Goal: Transaction & Acquisition: Obtain resource

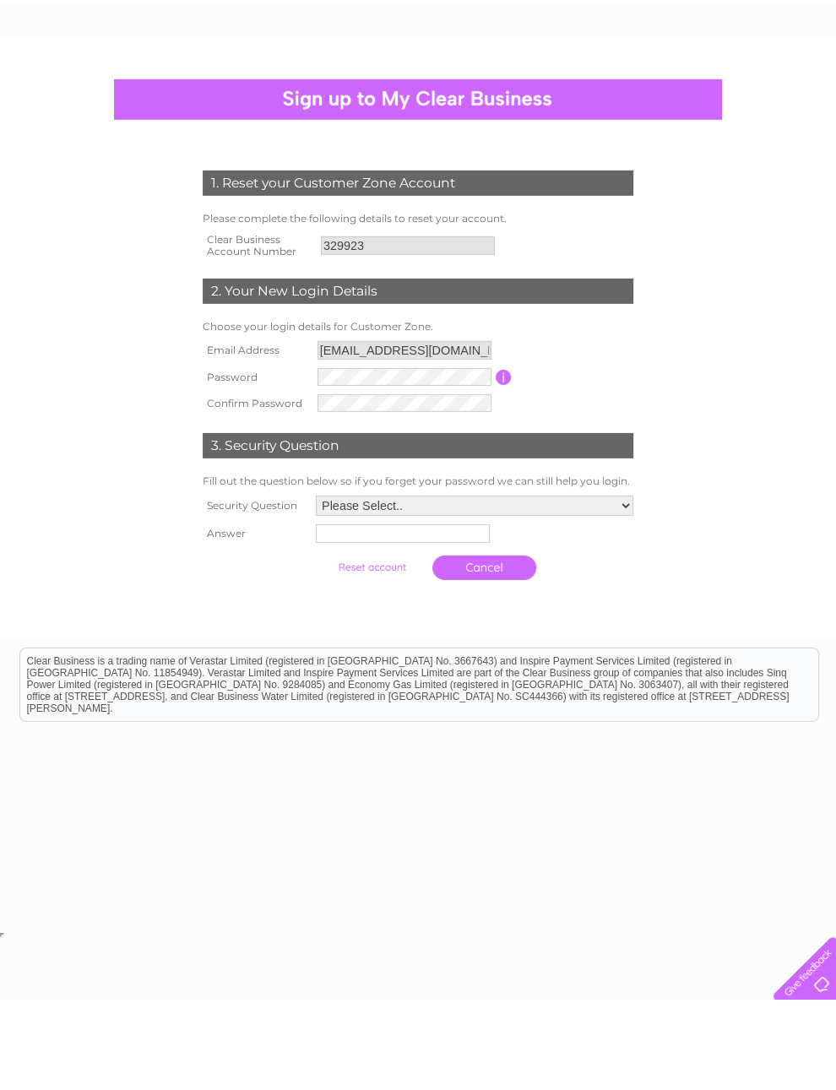
click at [341, 614] on input "text" at bounding box center [403, 623] width 174 height 19
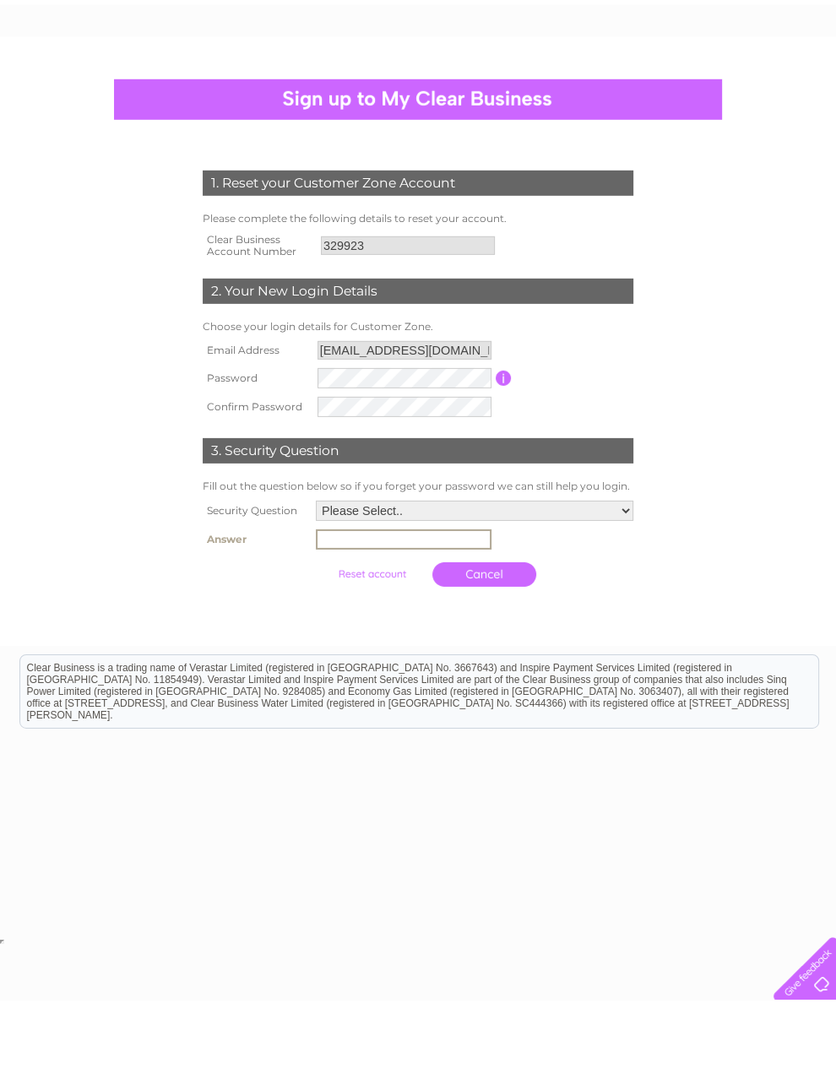
click at [338, 652] on input "submit" at bounding box center [372, 664] width 104 height 24
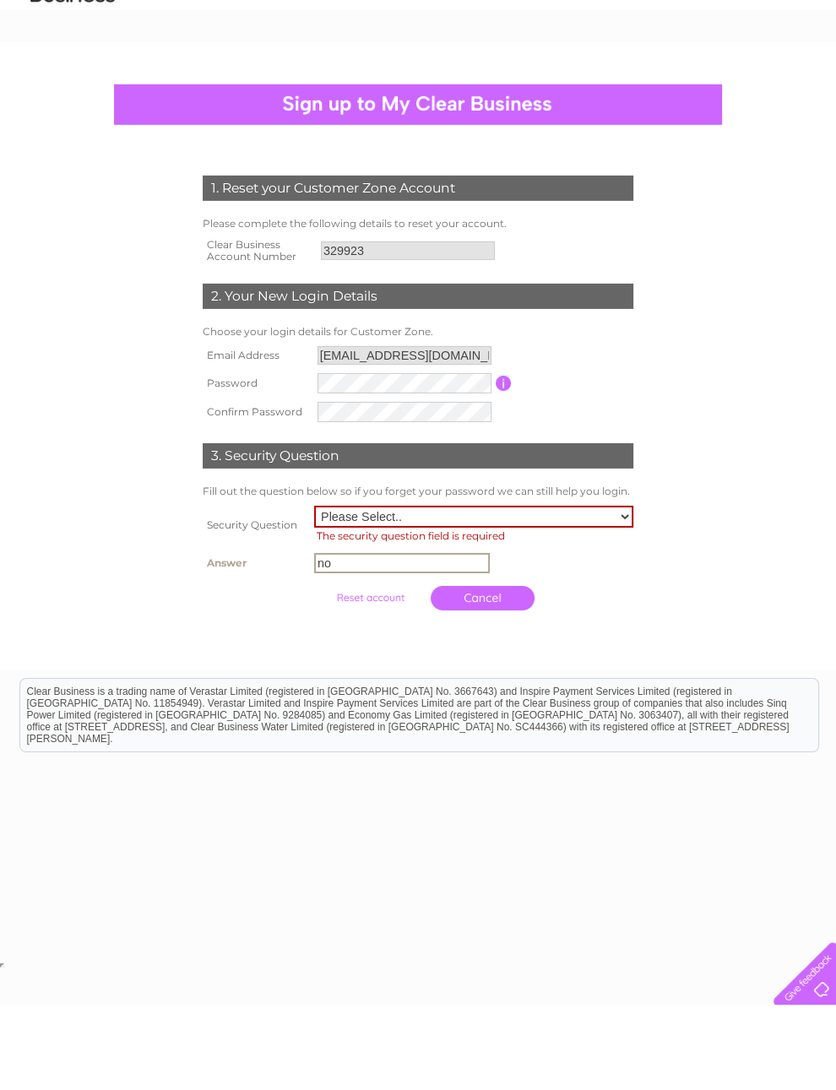
type input "no"
click at [331, 671] on input "submit" at bounding box center [370, 683] width 104 height 24
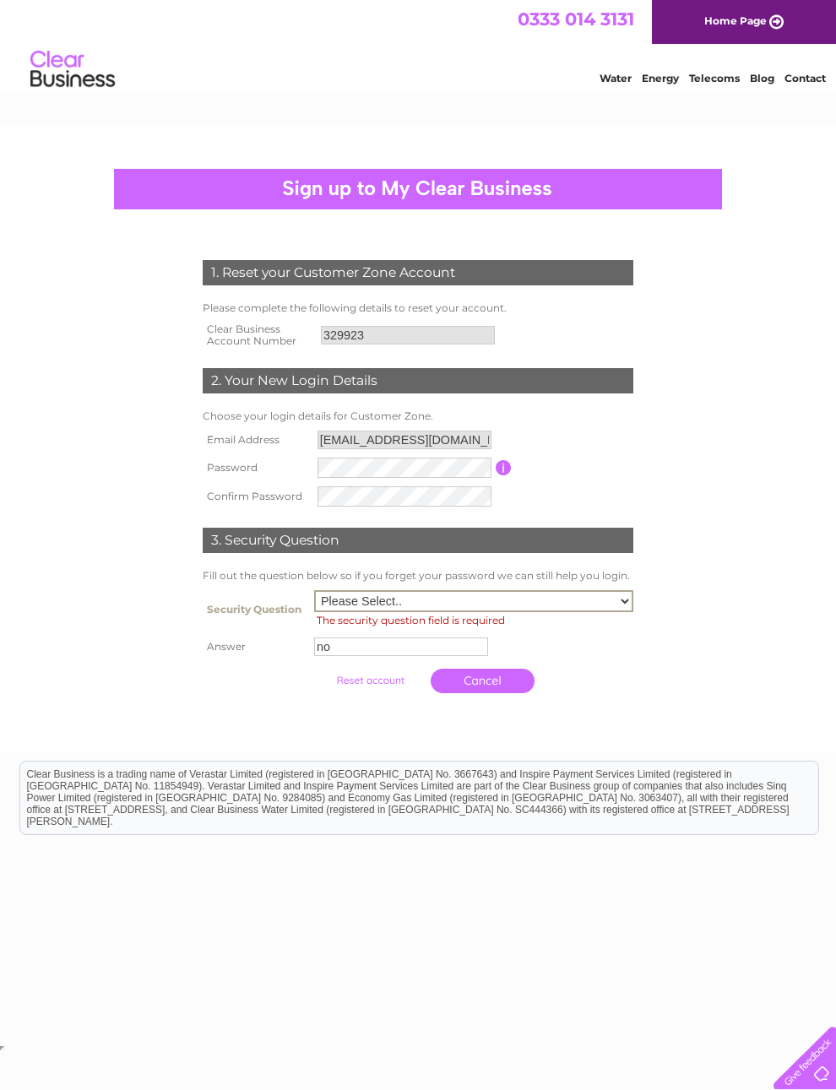
click at [328, 656] on input "no" at bounding box center [401, 647] width 174 height 19
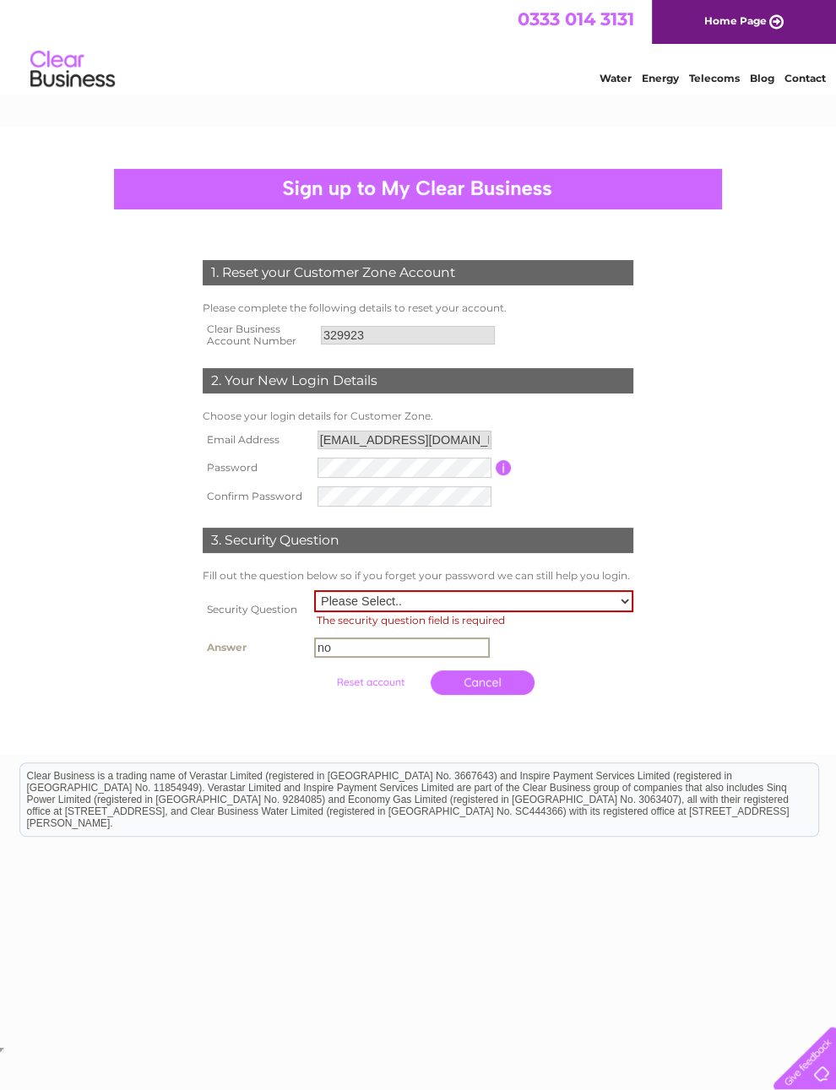
click at [325, 694] on input "submit" at bounding box center [370, 683] width 104 height 24
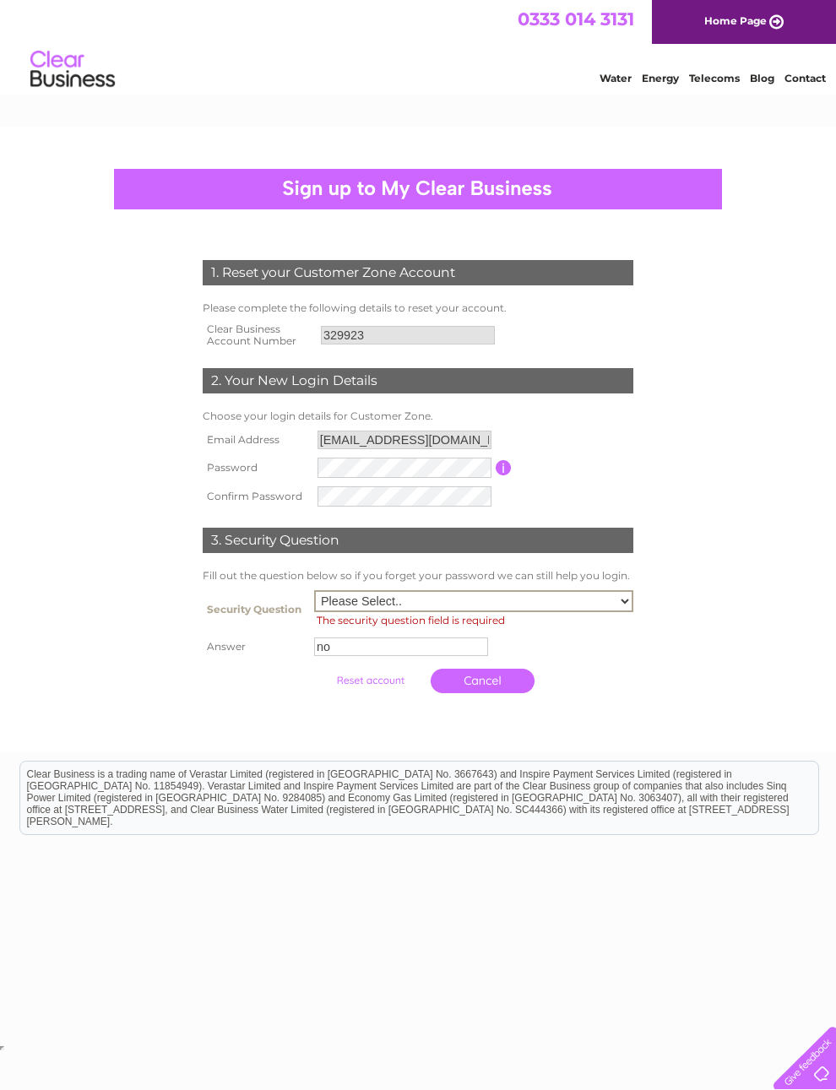
select select "5"
click at [785, 84] on div "1. Reset your Customer Zone Account Please complete the following details to re…" at bounding box center [805, 78] width 41 height 13
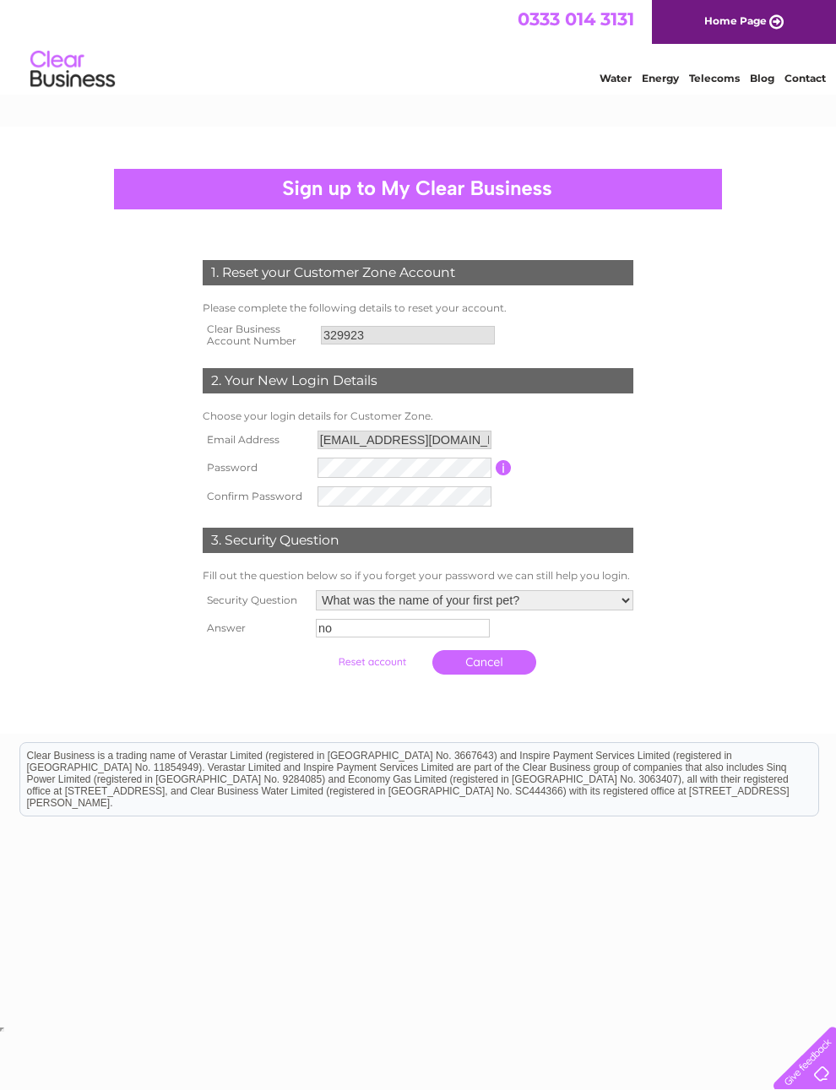
click at [328, 674] on input "submit" at bounding box center [372, 662] width 104 height 24
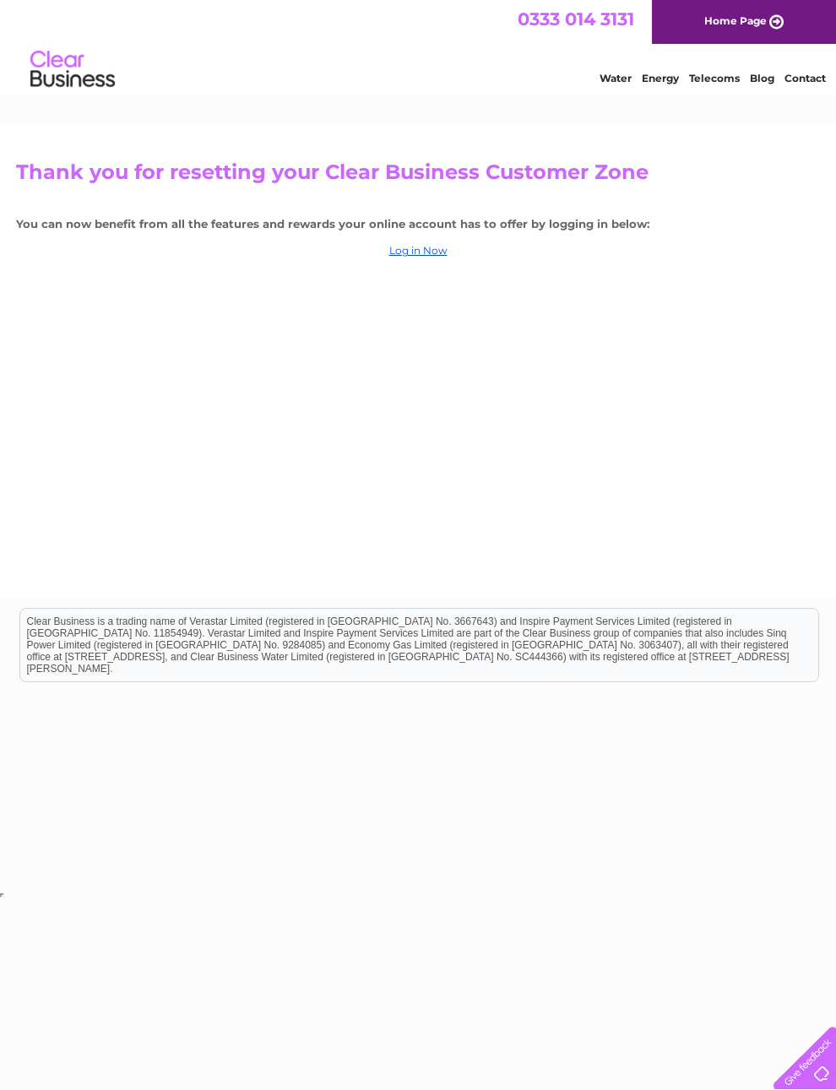
click at [434, 257] on link "Log in Now" at bounding box center [418, 250] width 58 height 13
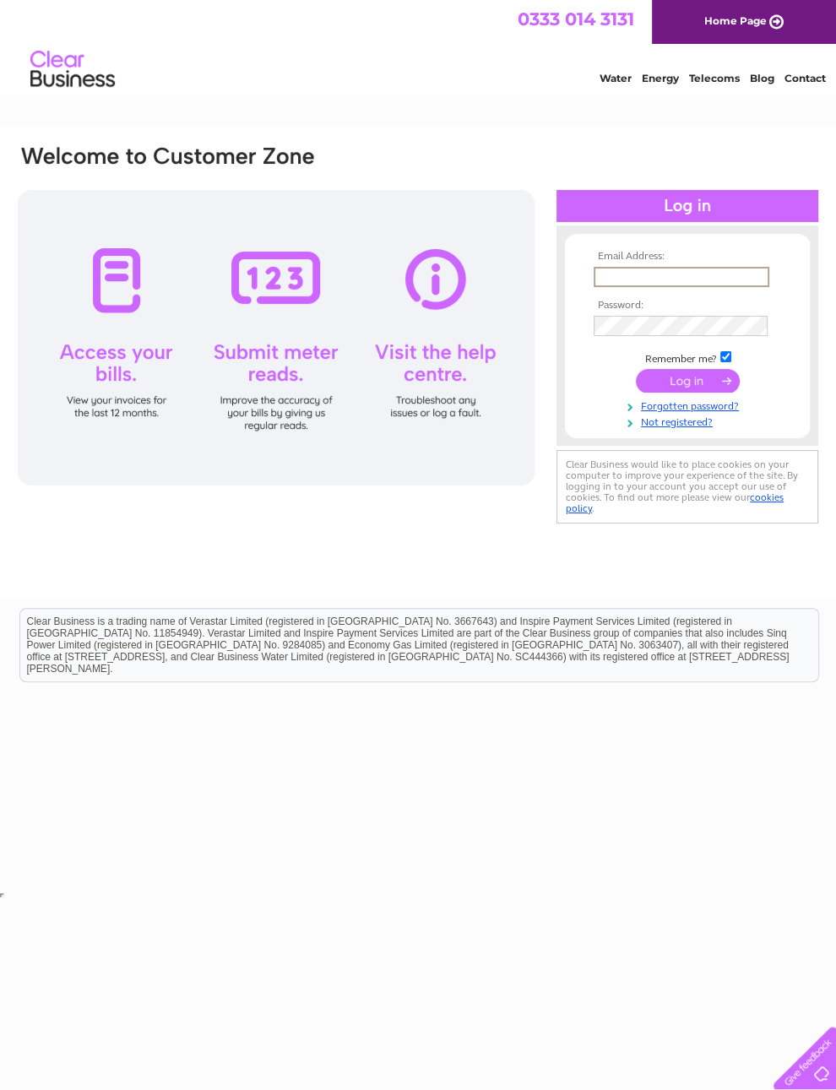
type input "[EMAIL_ADDRESS][DOMAIN_NAME]"
click at [688, 387] on input "submit" at bounding box center [688, 381] width 104 height 24
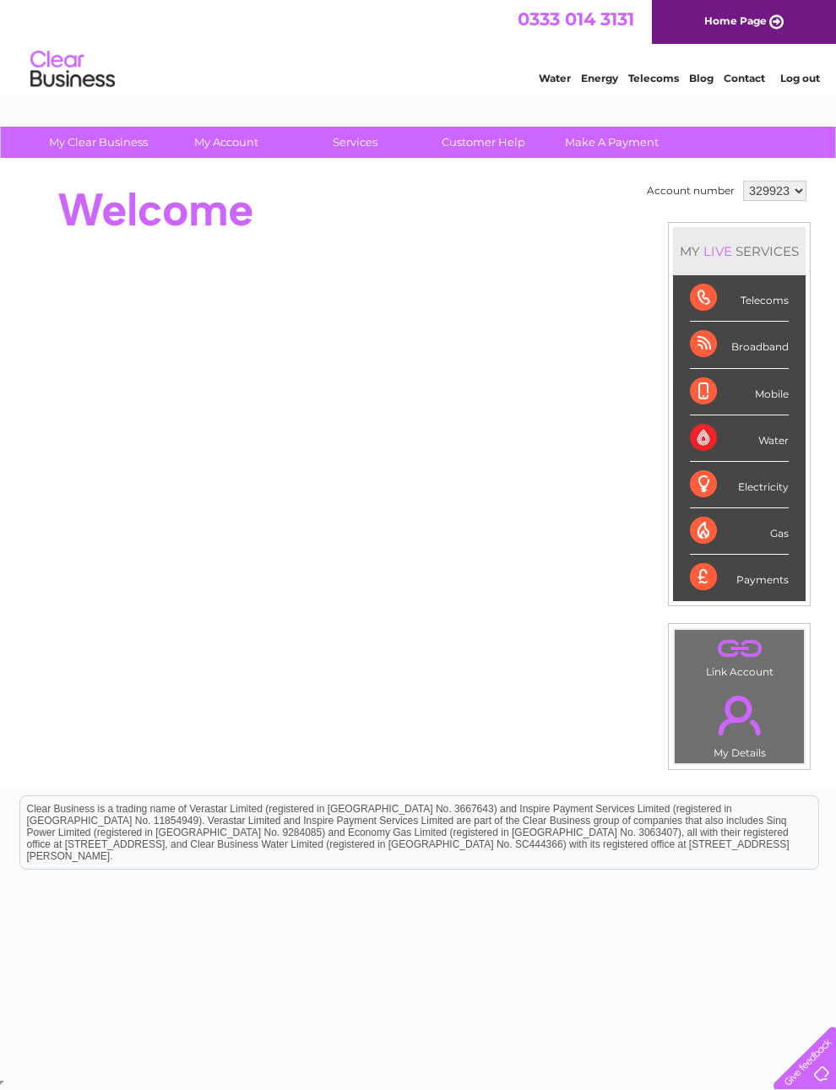
click at [786, 508] on div "Electricity" at bounding box center [739, 485] width 99 height 46
click at [774, 508] on div "Electricity" at bounding box center [739, 485] width 99 height 46
click at [773, 508] on div "Electricity" at bounding box center [739, 485] width 99 height 46
click at [765, 508] on div "Electricity" at bounding box center [739, 485] width 99 height 46
click at [767, 508] on div "Electricity" at bounding box center [739, 485] width 99 height 46
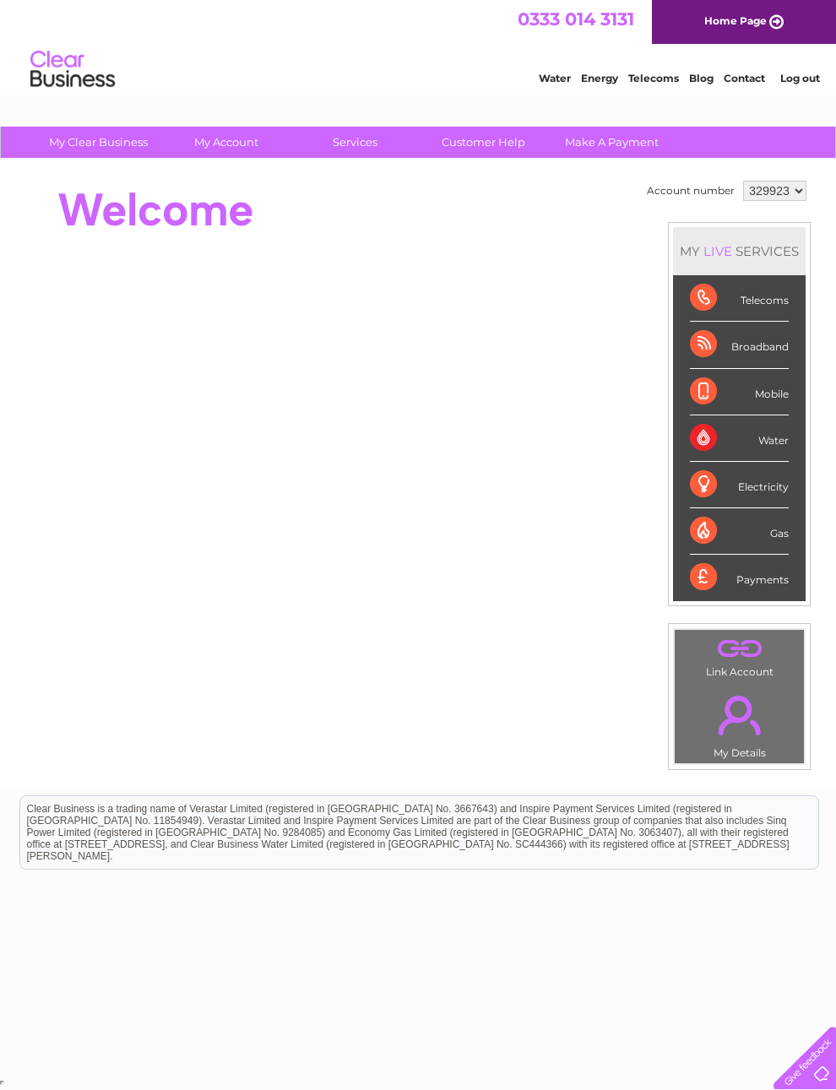
scroll to position [27, 0]
click at [770, 485] on div "Electricity" at bounding box center [739, 485] width 99 height 46
click at [780, 574] on div "Payments" at bounding box center [739, 578] width 99 height 46
click at [734, 568] on div "Payments" at bounding box center [739, 578] width 99 height 46
click at [719, 579] on div "Payments" at bounding box center [739, 578] width 99 height 46
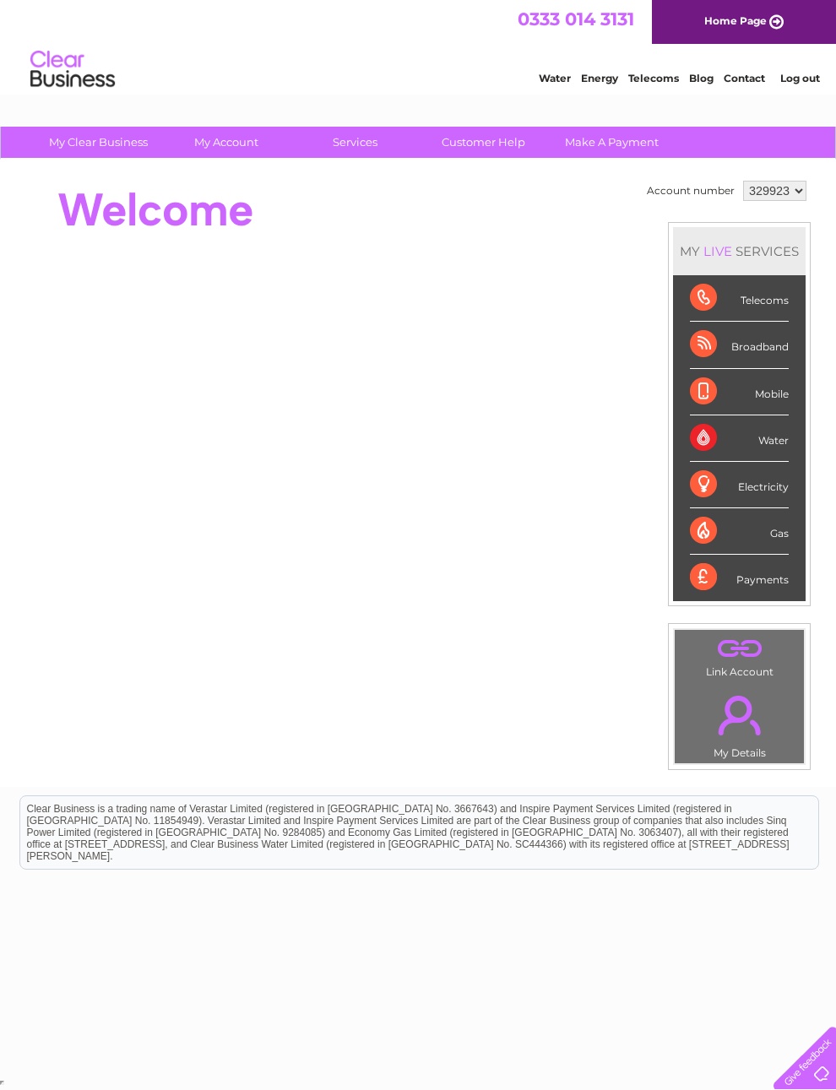
click at [770, 742] on link "." at bounding box center [739, 715] width 121 height 59
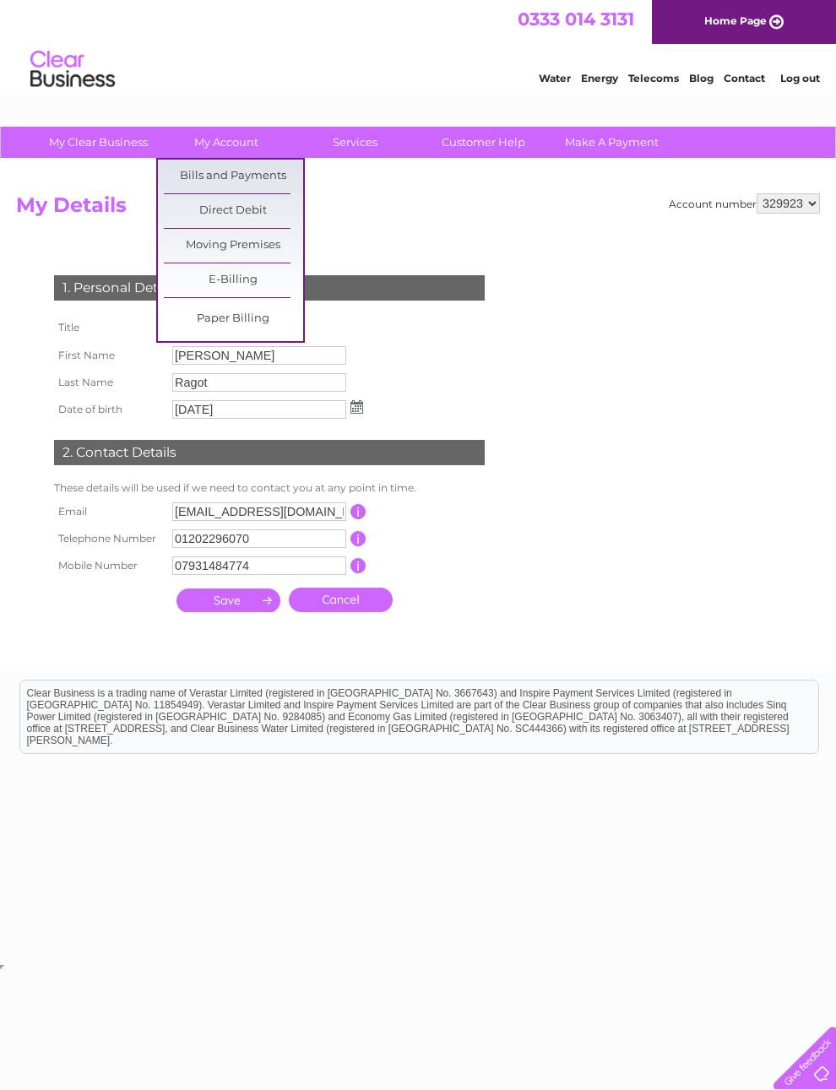
click at [281, 186] on link "Bills and Payments" at bounding box center [233, 177] width 139 height 34
click at [260, 182] on link "Bills and Payments" at bounding box center [233, 177] width 139 height 34
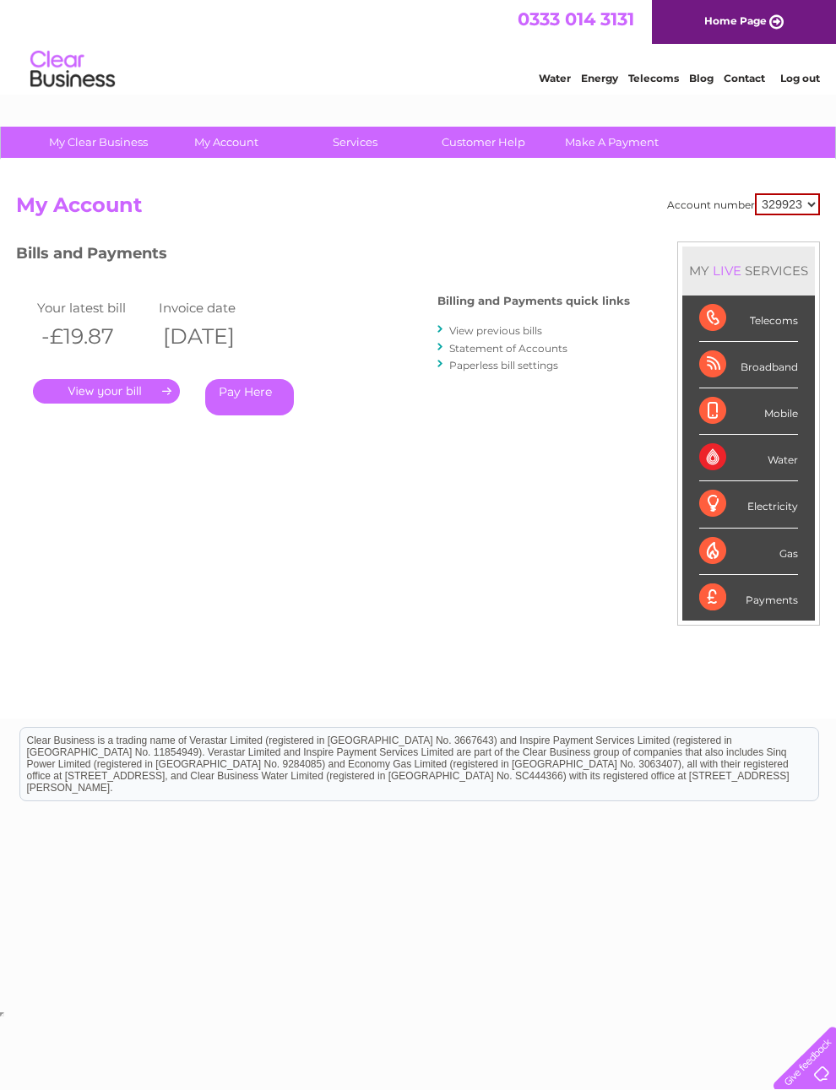
click at [144, 387] on link "." at bounding box center [106, 391] width 147 height 24
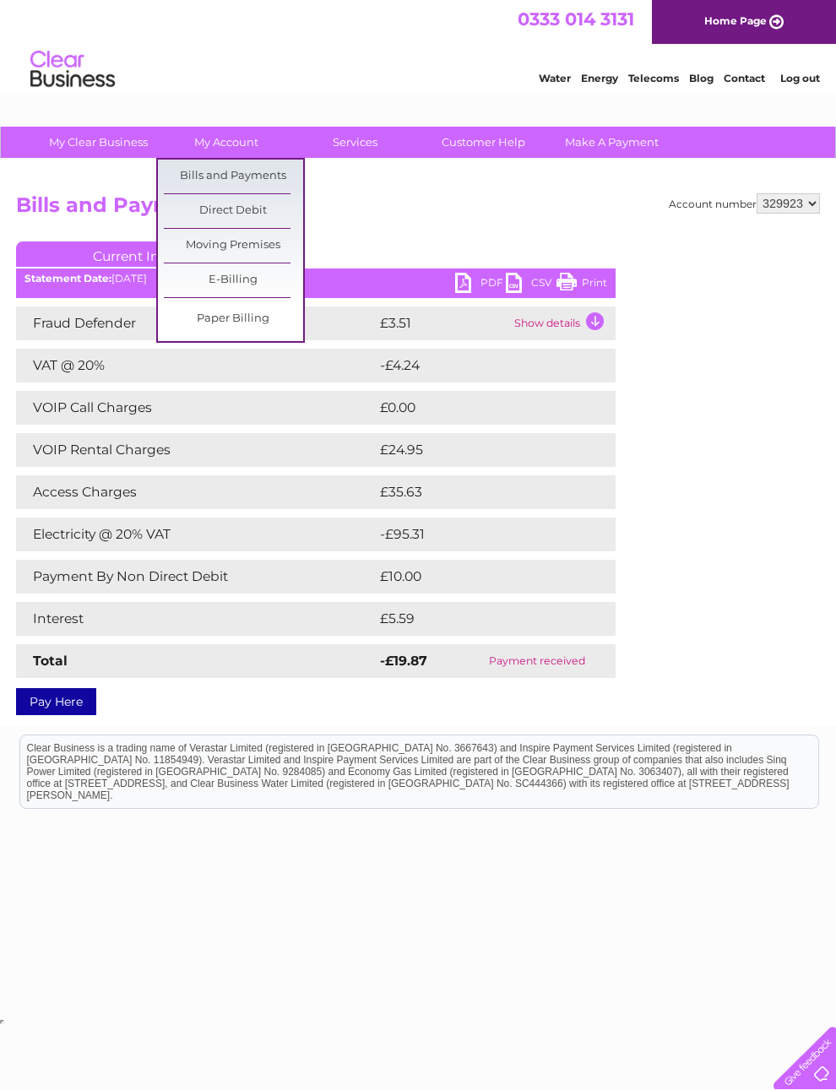
click at [289, 169] on link "Bills and Payments" at bounding box center [233, 177] width 139 height 34
click at [281, 184] on link "Bills and Payments" at bounding box center [233, 177] width 139 height 34
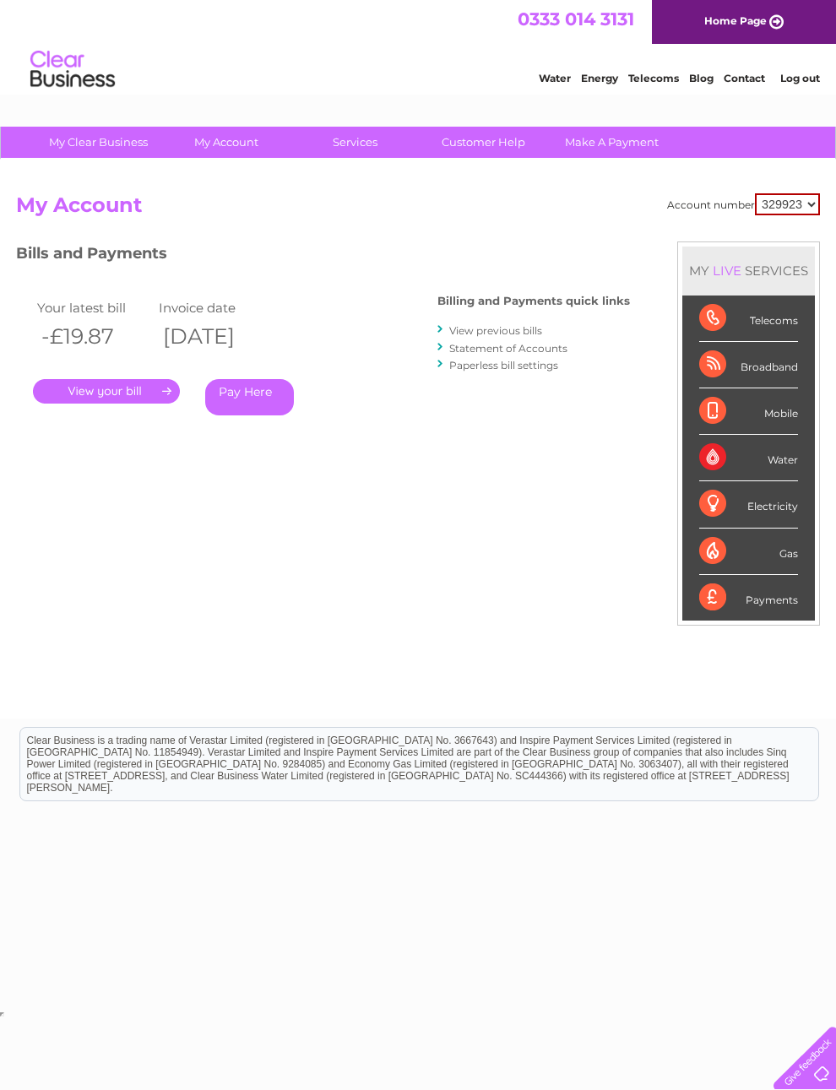
click at [517, 332] on link "View previous bills" at bounding box center [495, 330] width 93 height 13
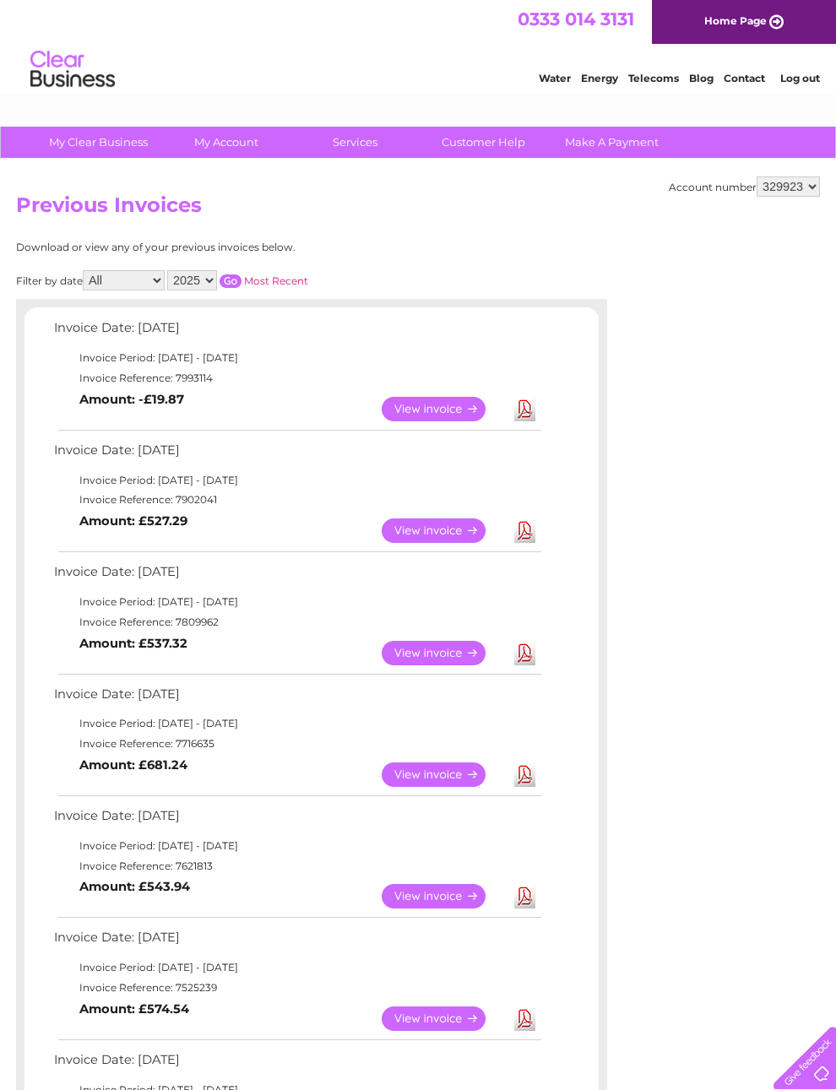
click at [458, 543] on link "View" at bounding box center [444, 531] width 124 height 24
click at [332, 383] on td "Invoice Reference: 7993114" at bounding box center [297, 378] width 494 height 20
click at [458, 421] on link "View" at bounding box center [444, 409] width 124 height 24
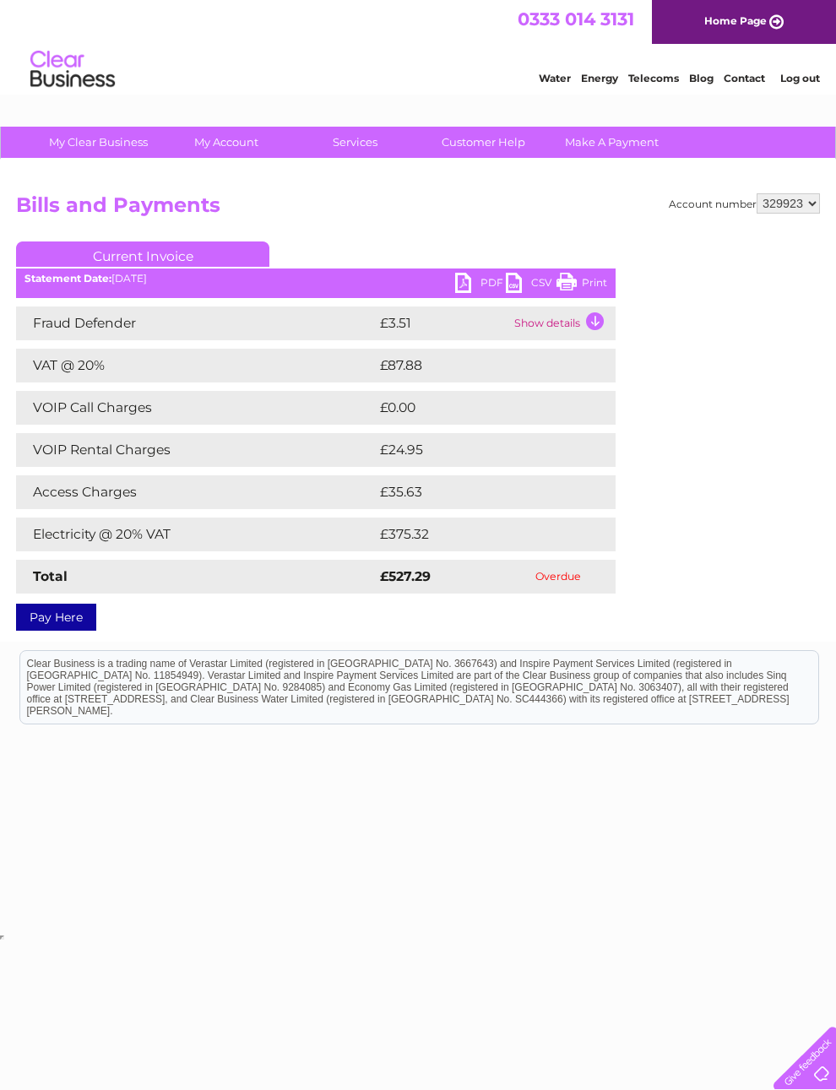
click at [596, 327] on td "Show details" at bounding box center [563, 324] width 106 height 34
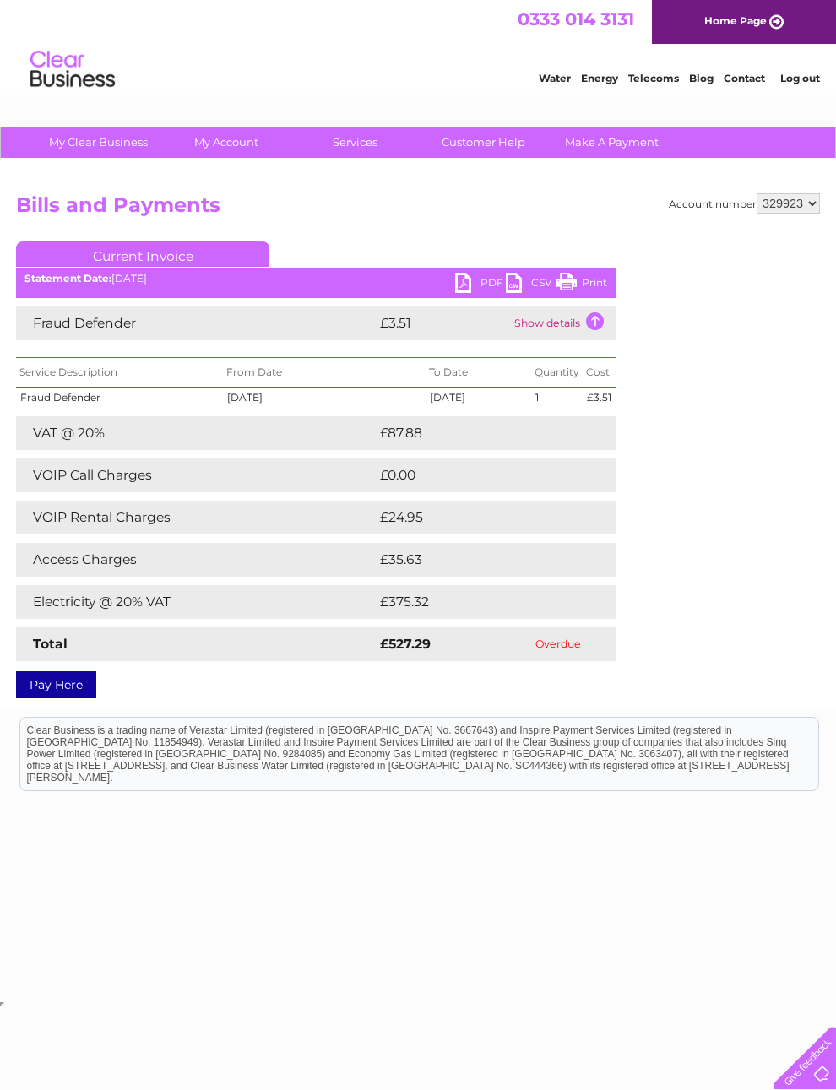
click at [511, 612] on td "£375.32" at bounding box center [480, 602] width 209 height 34
